Goal: Transaction & Acquisition: Purchase product/service

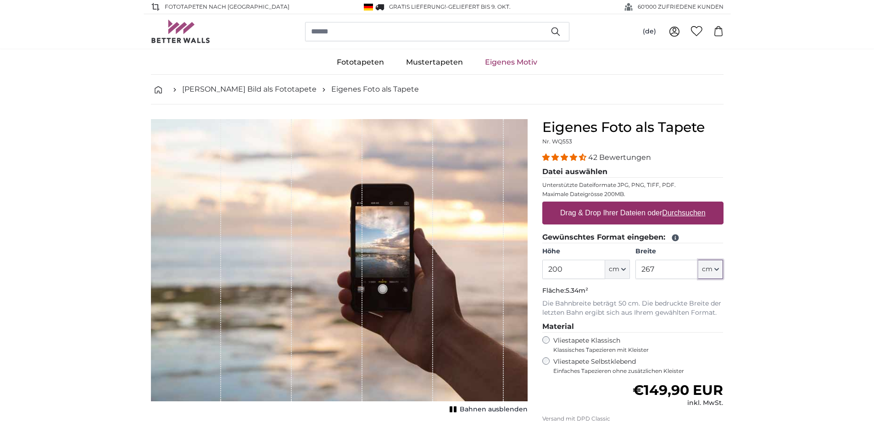
click at [717, 272] on icon "button" at bounding box center [716, 269] width 5 height 5
drag, startPoint x: 717, startPoint y: 272, endPoint x: 748, endPoint y: 283, distance: 33.2
click at [723, 279] on drop-down "cm Centimeter (cm) Inches (inch) Feet (ft. in.)" at bounding box center [710, 269] width 25 height 19
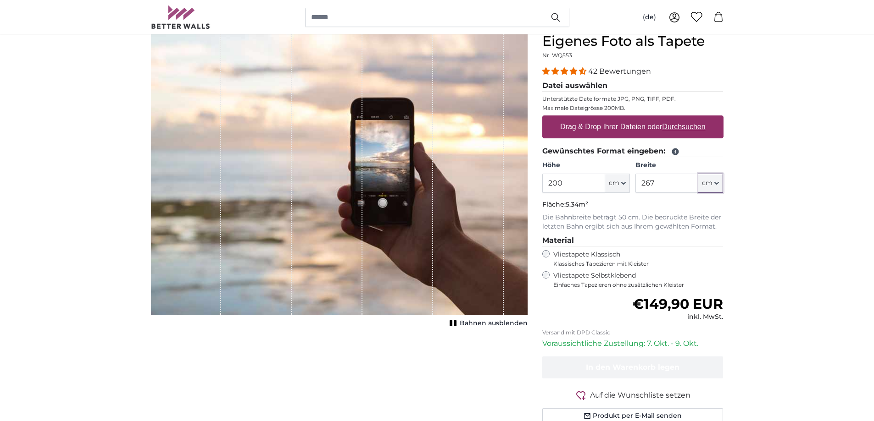
scroll to position [92, 0]
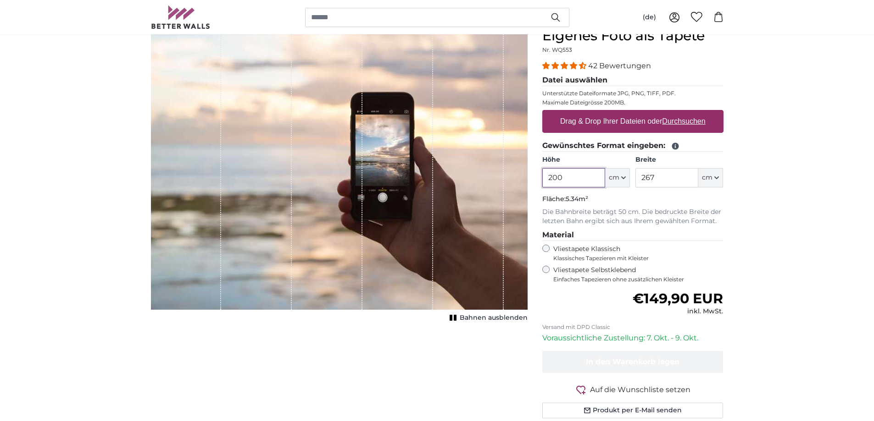
click at [566, 178] on input "200" at bounding box center [573, 177] width 63 height 19
type input "220"
click at [658, 179] on input "267" at bounding box center [666, 177] width 63 height 19
type input "2"
type input "560"
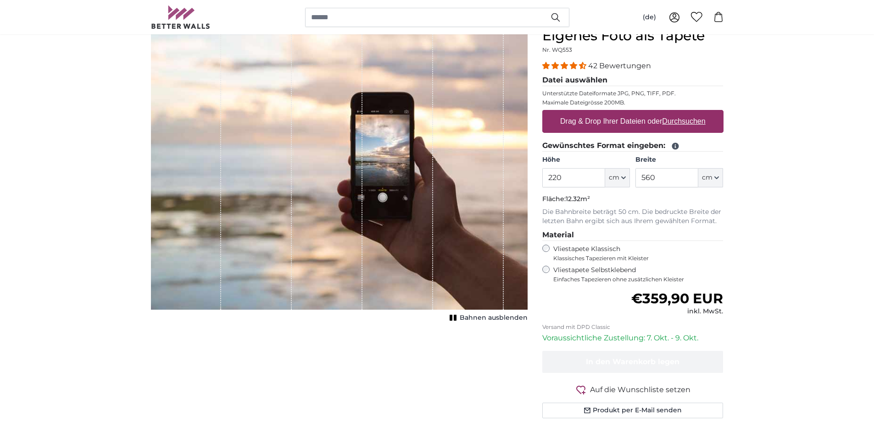
click at [482, 319] on span "Bahnen ausblenden" at bounding box center [493, 318] width 68 height 9
click at [482, 319] on span "Bahnen einblenden" at bounding box center [493, 318] width 67 height 9
